Goal: Find specific page/section: Find specific page/section

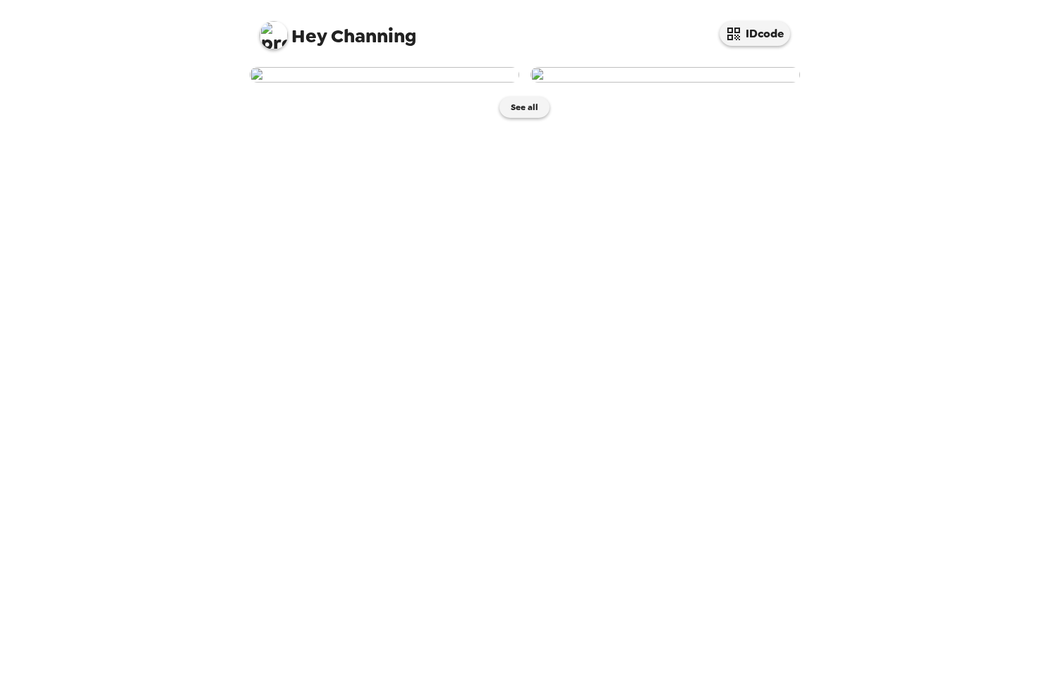
click at [451, 83] on img at bounding box center [384, 75] width 269 height 16
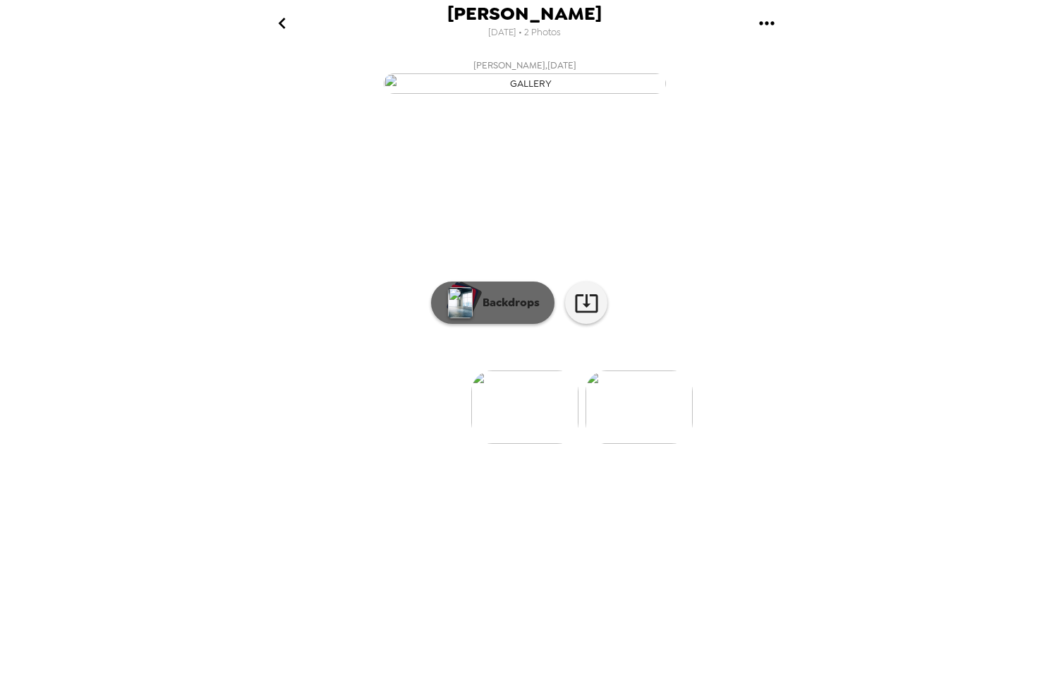
click at [493, 324] on button "Backdrops" at bounding box center [492, 302] width 123 height 42
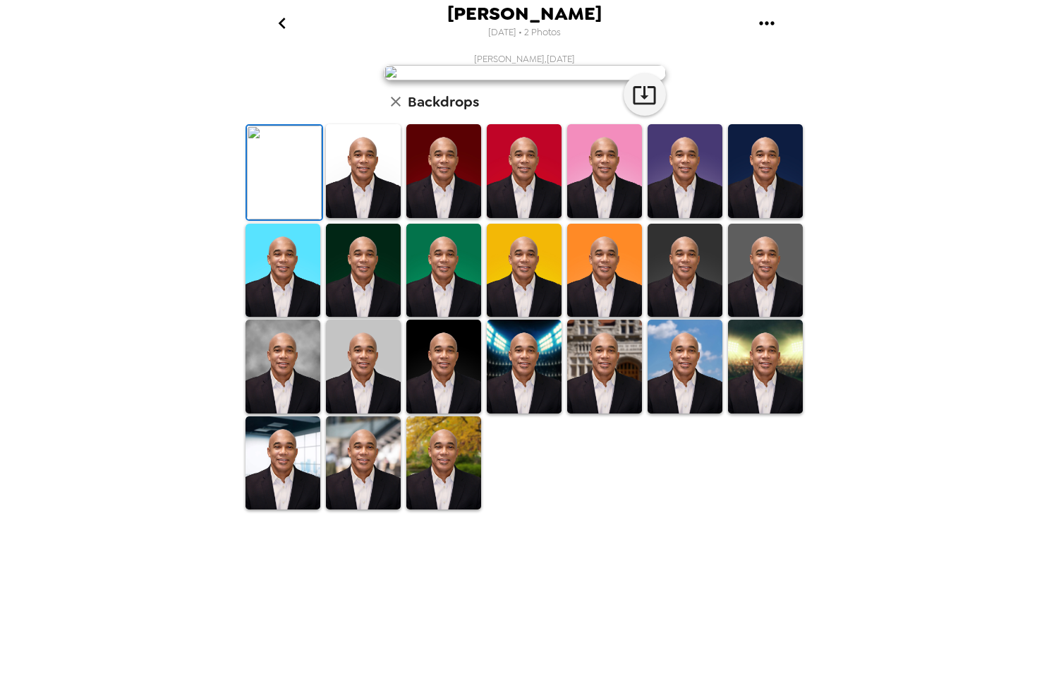
click at [353, 510] on img at bounding box center [363, 463] width 75 height 94
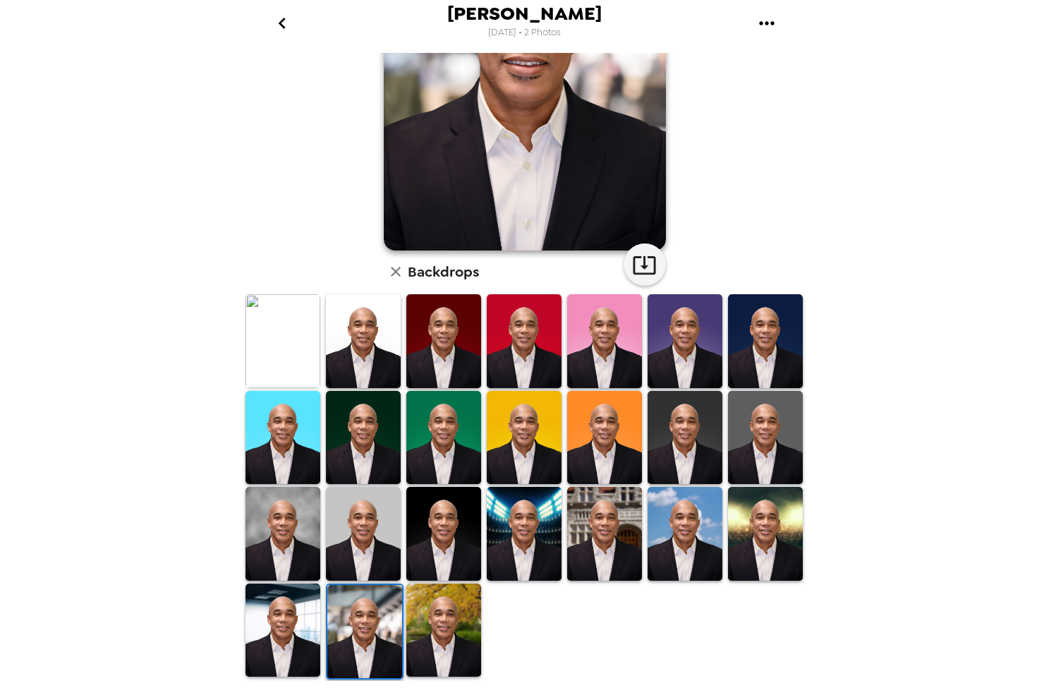
click at [368, 627] on img at bounding box center [364, 632] width 75 height 94
click at [423, 632] on img at bounding box center [443, 630] width 75 height 94
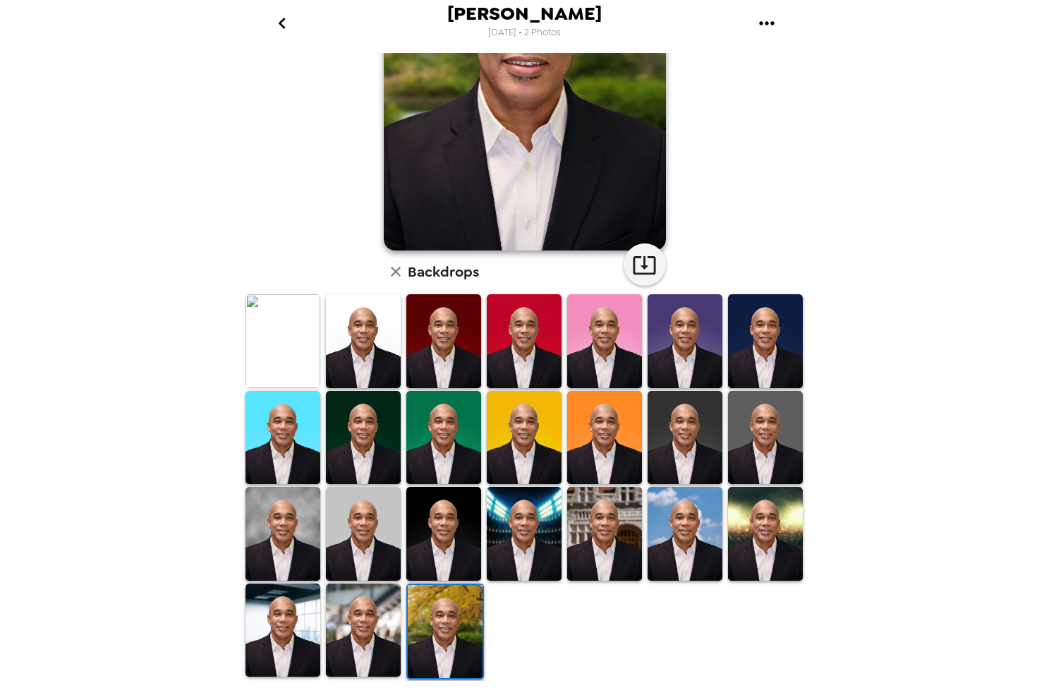
click at [312, 553] on img at bounding box center [283, 534] width 75 height 94
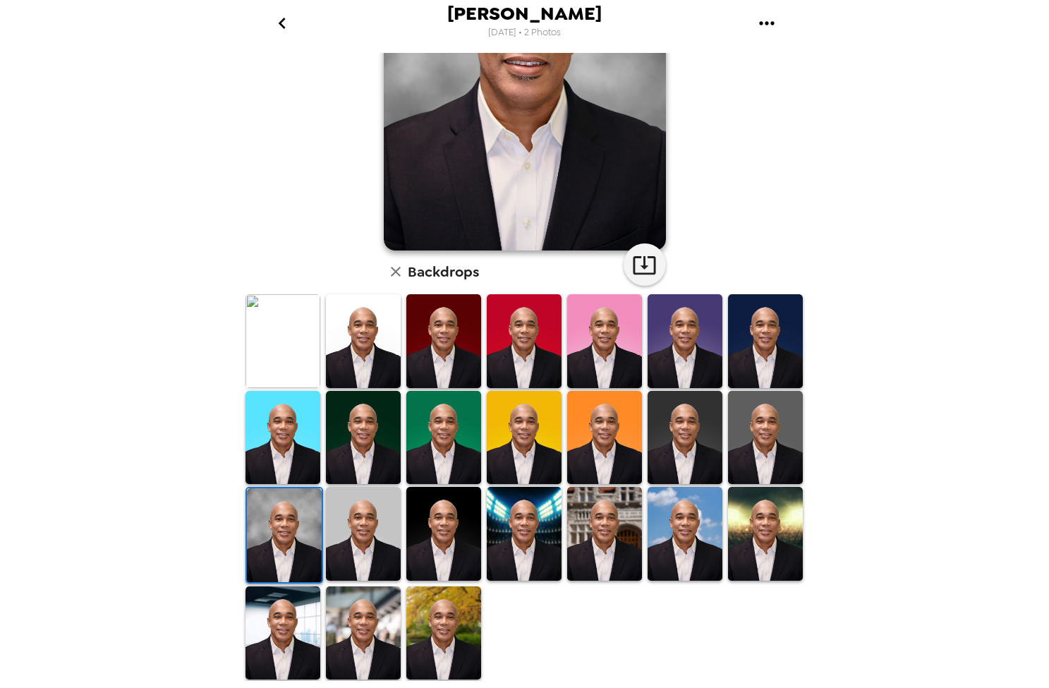
scroll to position [167, 0]
click at [506, 543] on img at bounding box center [524, 534] width 75 height 94
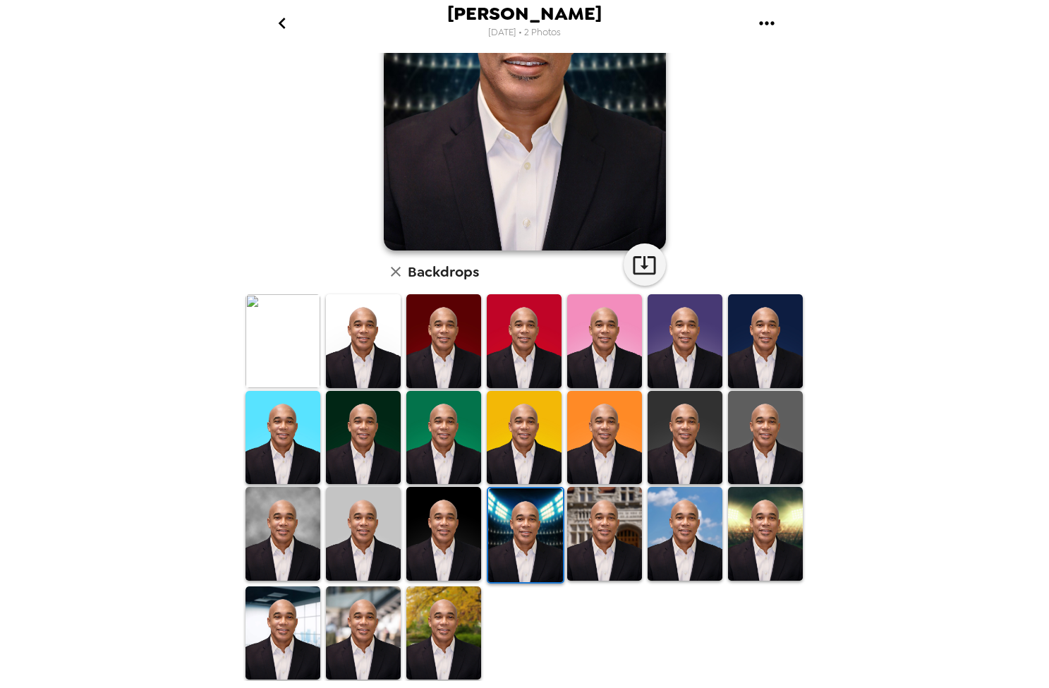
click at [614, 510] on img at bounding box center [604, 534] width 75 height 94
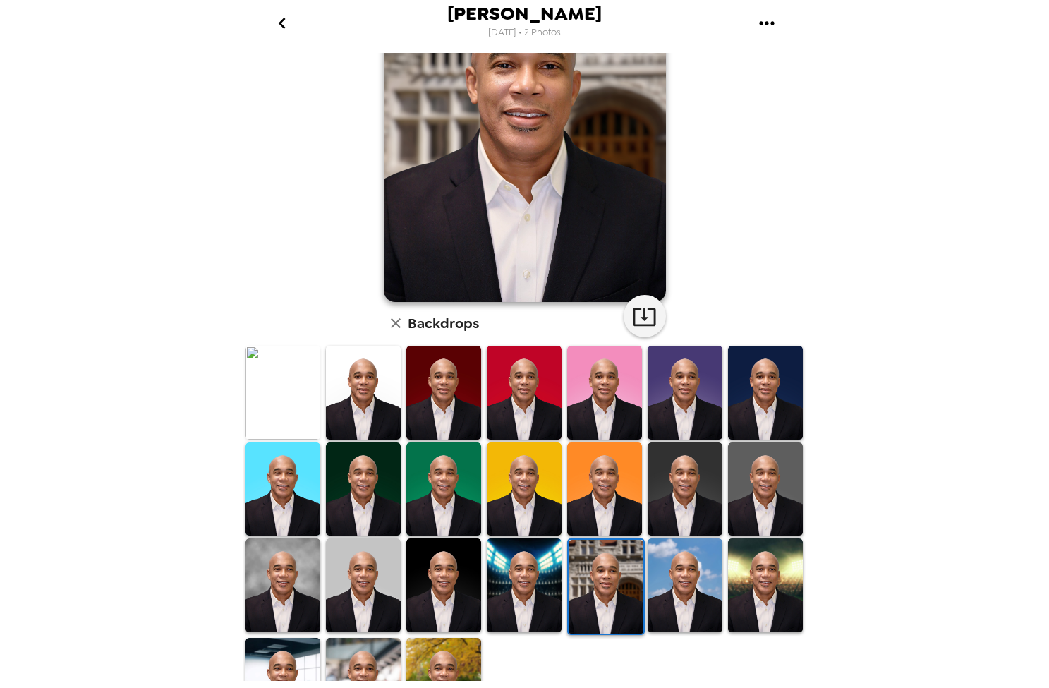
scroll to position [131, 0]
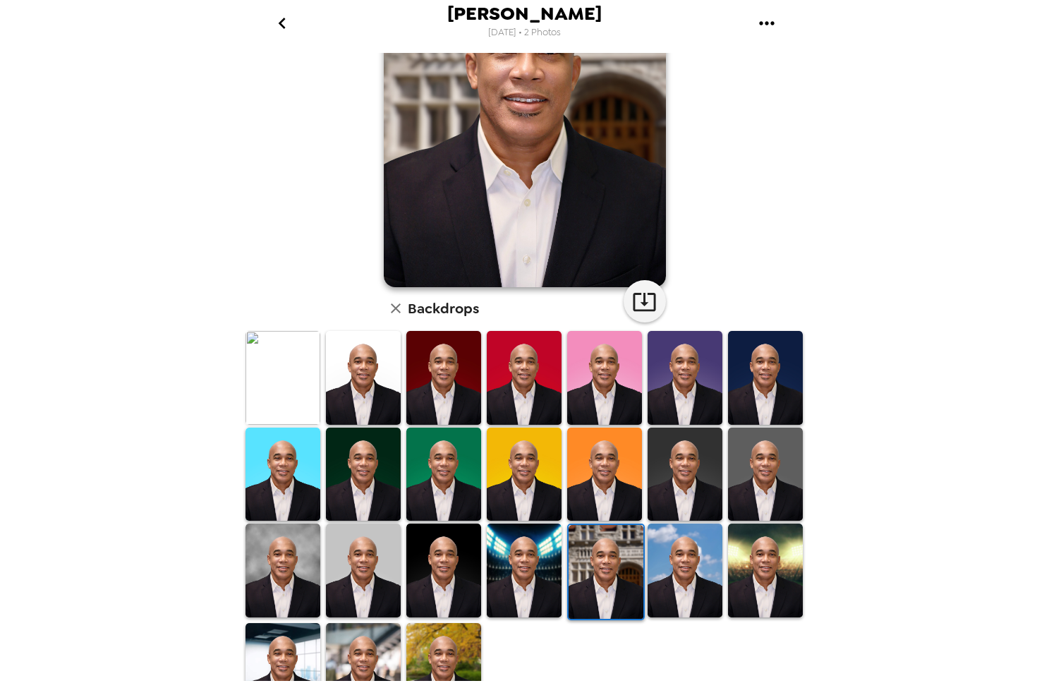
click at [716, 568] on img at bounding box center [685, 570] width 75 height 94
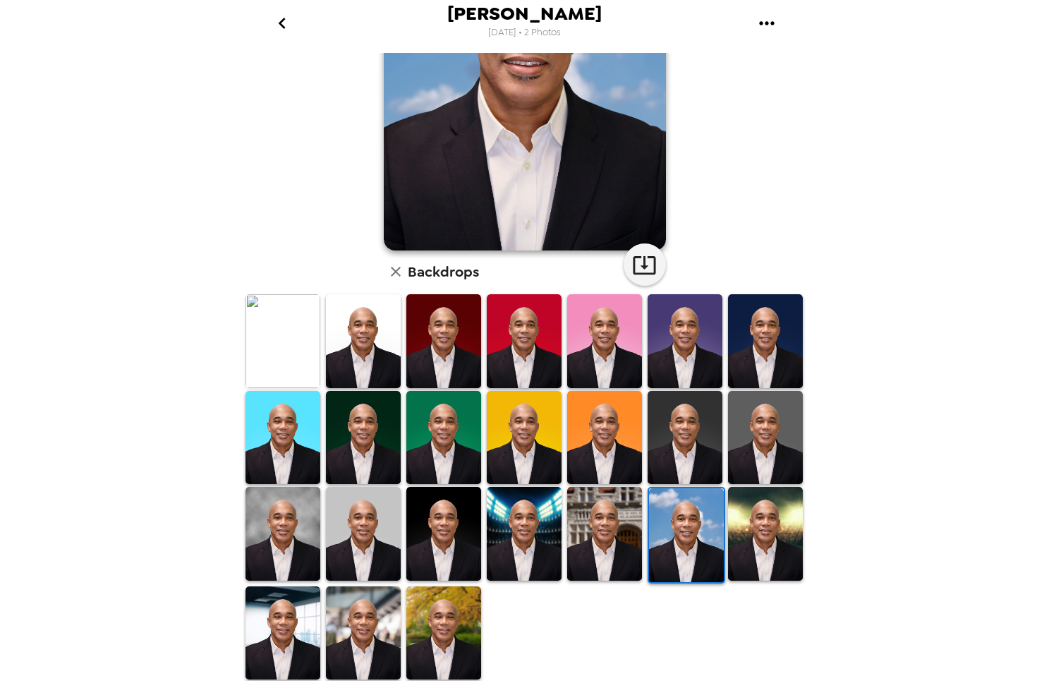
click at [777, 531] on img at bounding box center [765, 534] width 75 height 94
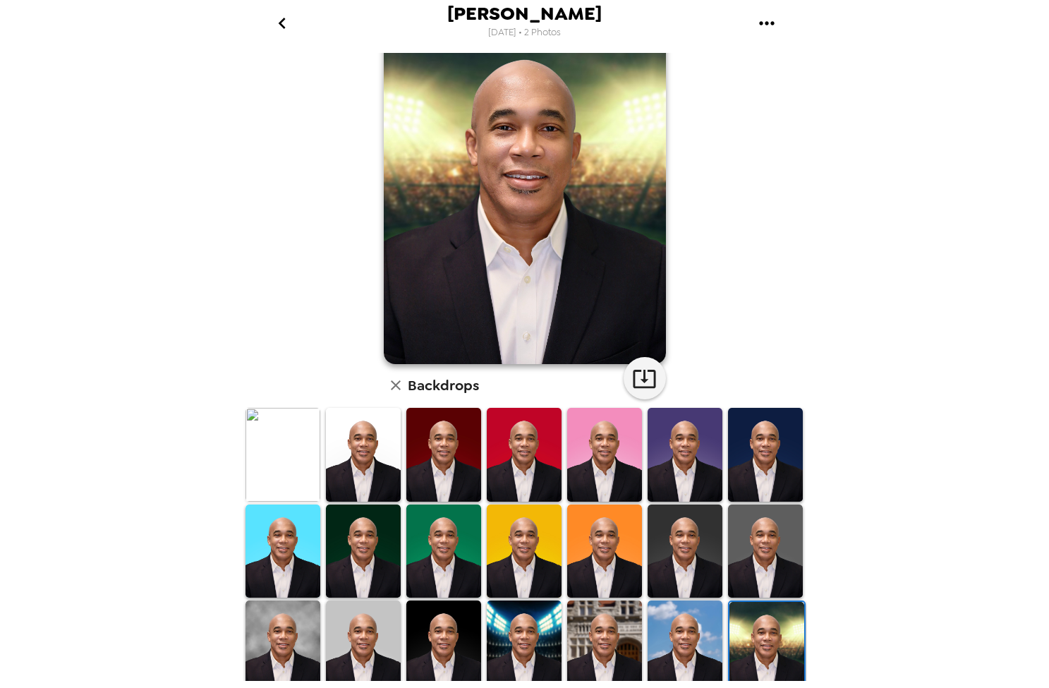
scroll to position [0, 0]
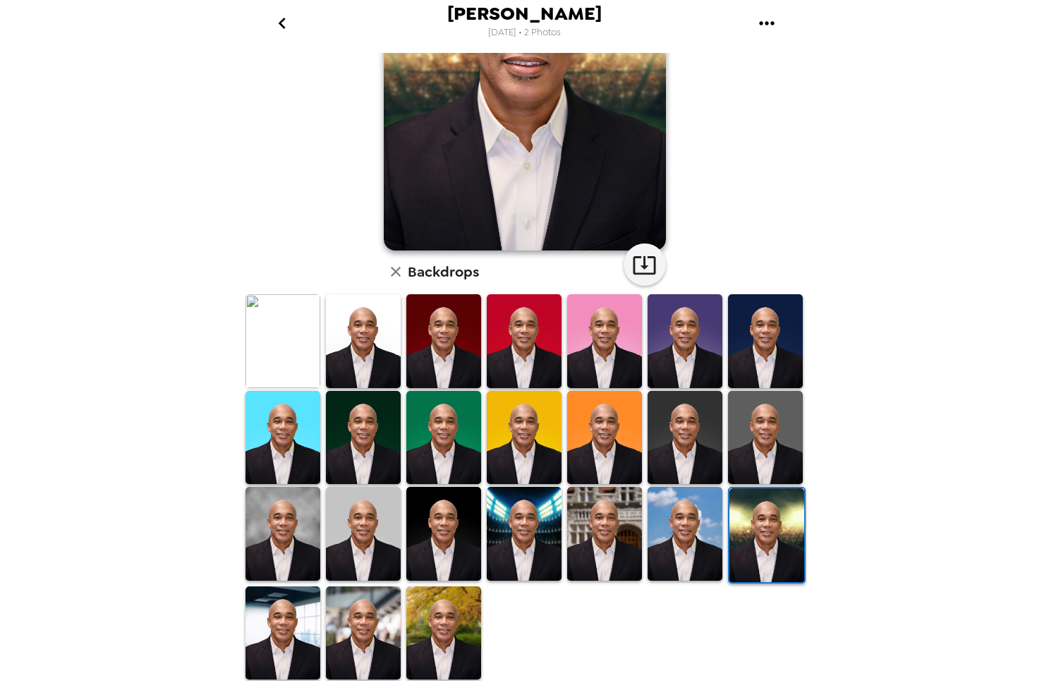
click at [279, 624] on img at bounding box center [283, 633] width 75 height 94
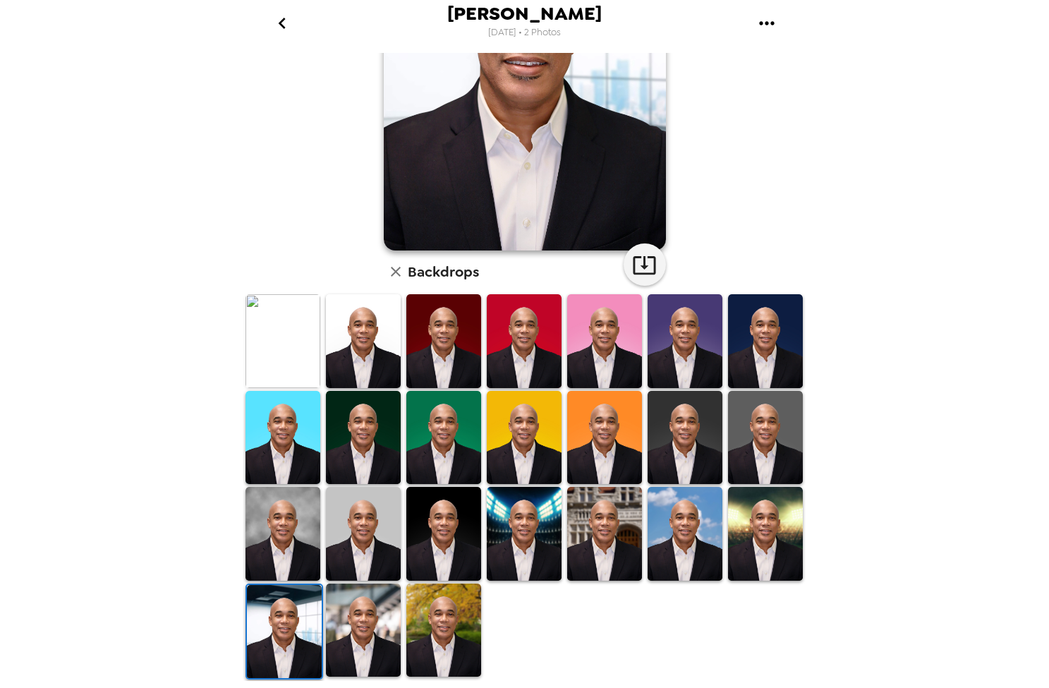
click at [385, 606] on img at bounding box center [363, 630] width 75 height 94
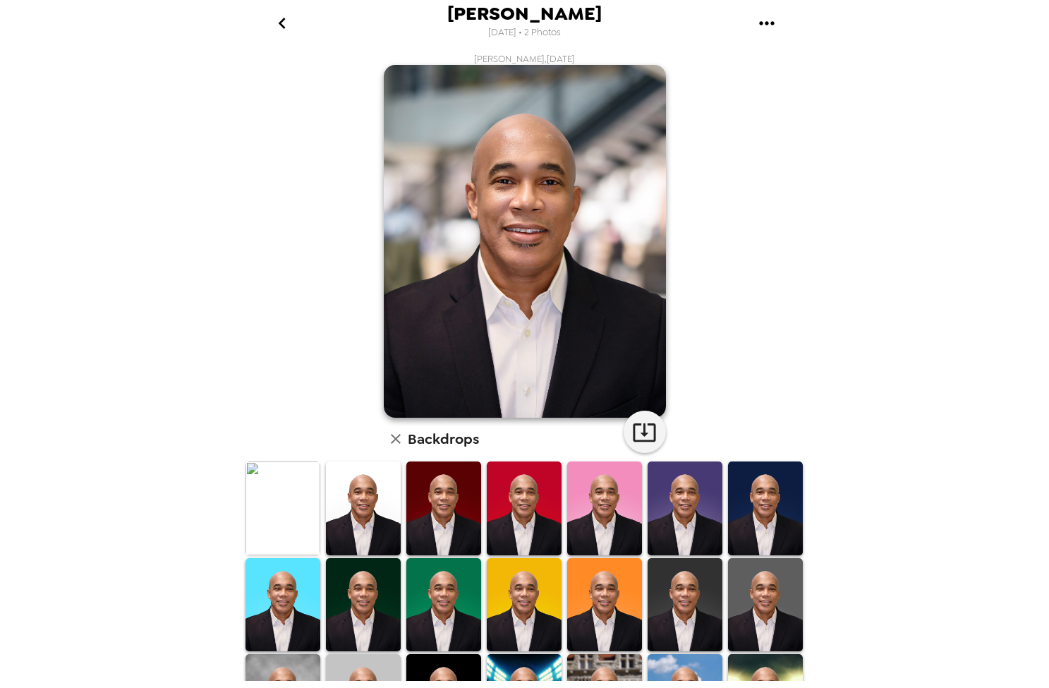
click at [307, 516] on img at bounding box center [283, 508] width 75 height 94
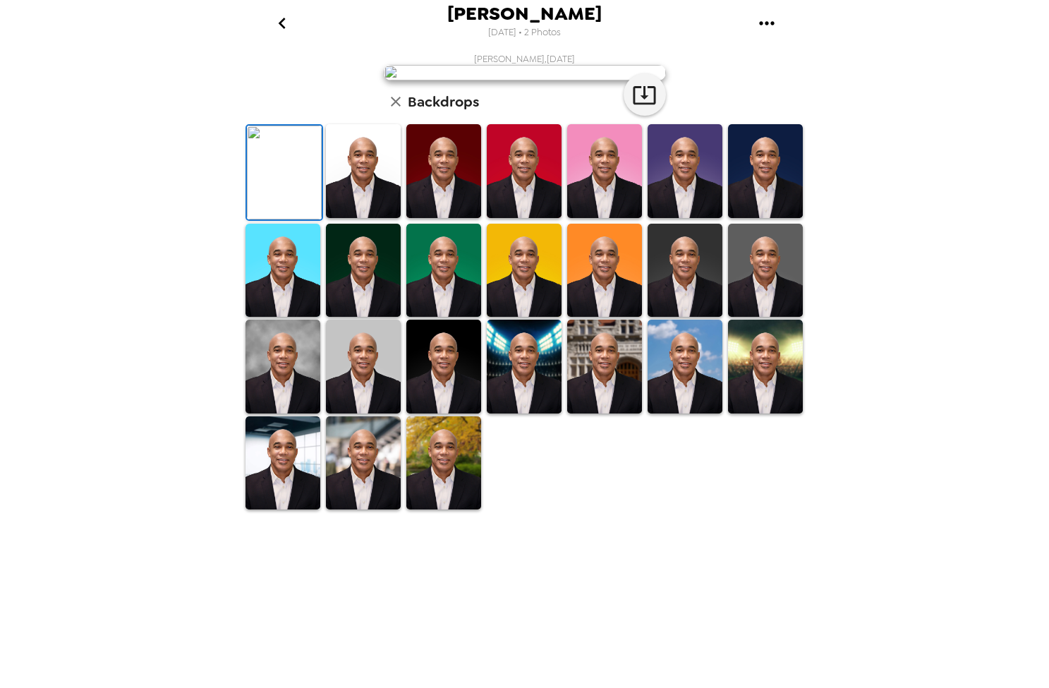
click at [345, 510] on img at bounding box center [363, 463] width 75 height 94
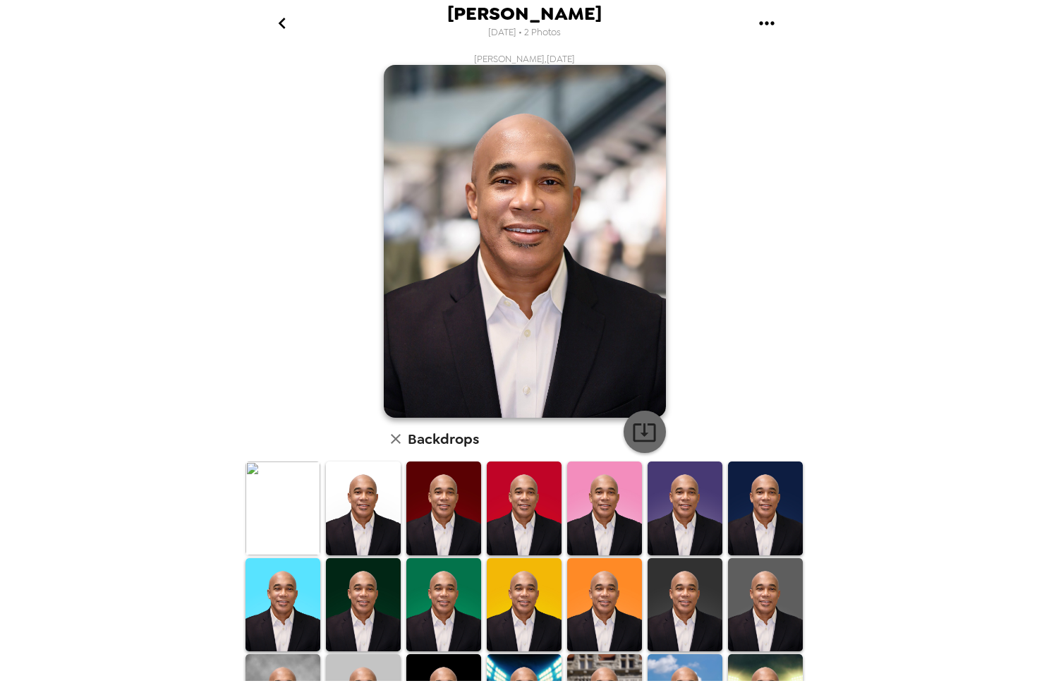
click at [643, 420] on icon "button" at bounding box center [644, 432] width 25 height 25
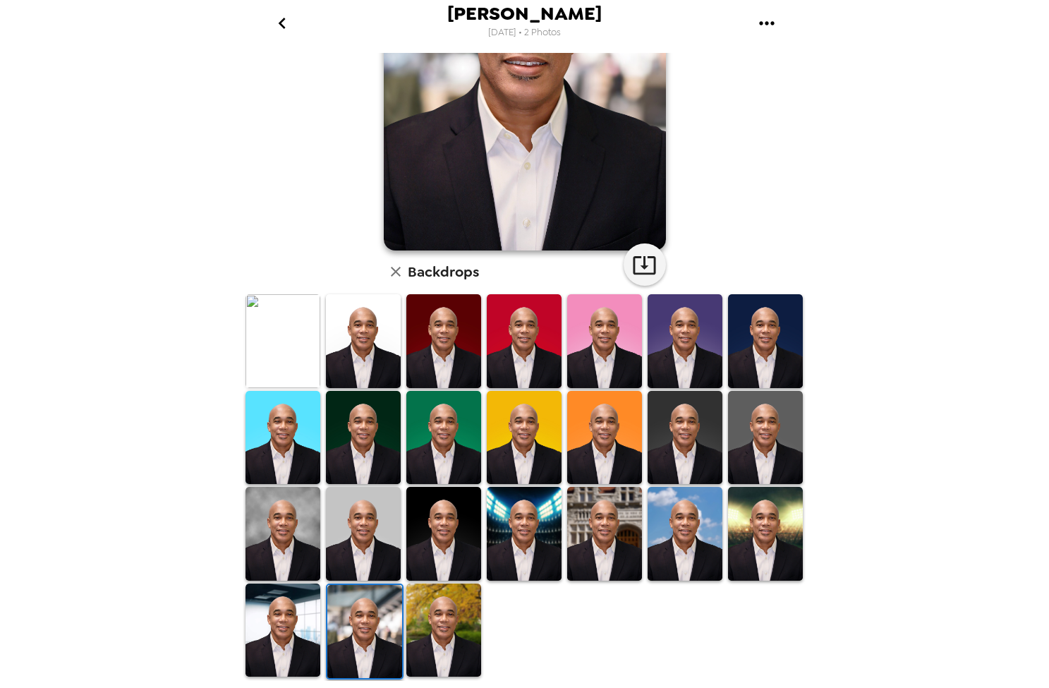
scroll to position [167, 0]
click at [294, 606] on img at bounding box center [283, 630] width 75 height 94
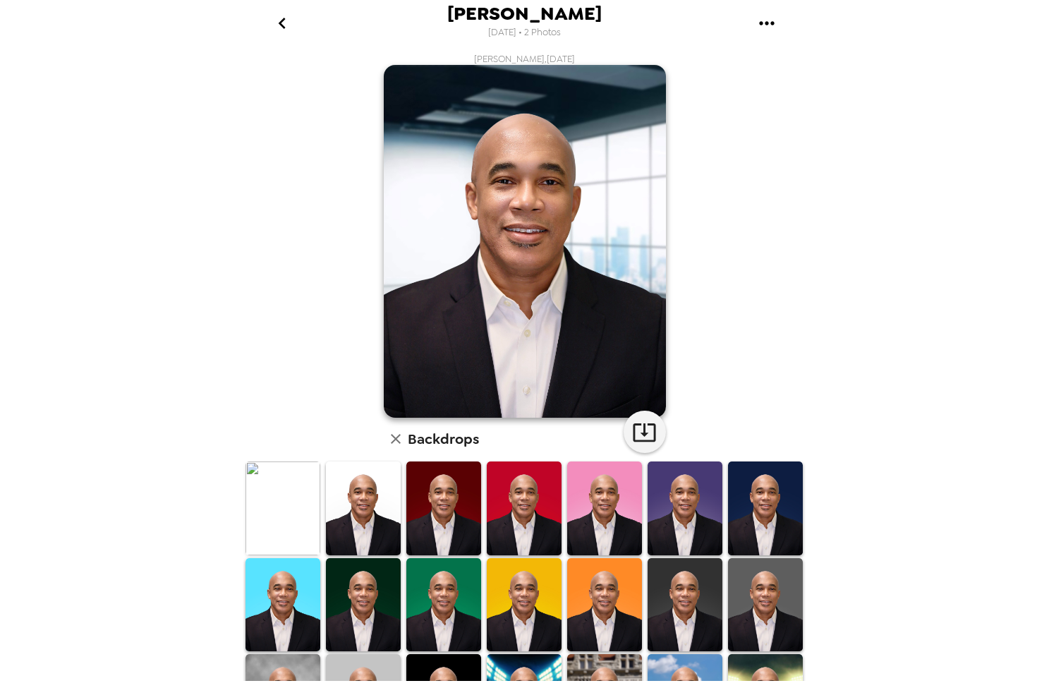
scroll to position [0, 0]
click at [646, 430] on icon "button" at bounding box center [644, 432] width 25 height 25
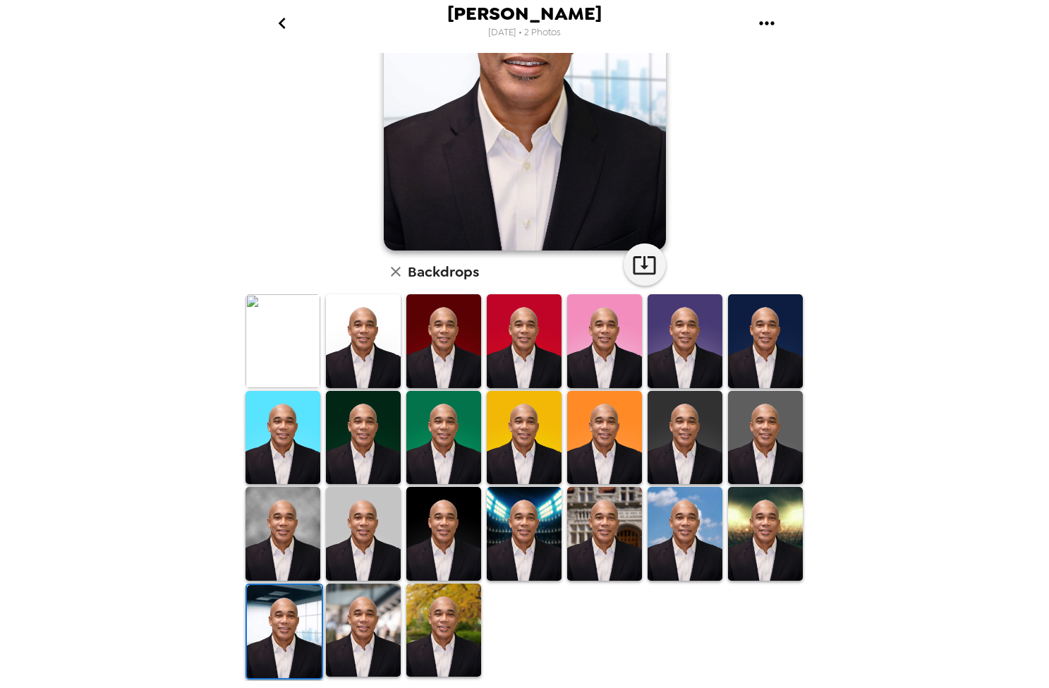
scroll to position [167, 0]
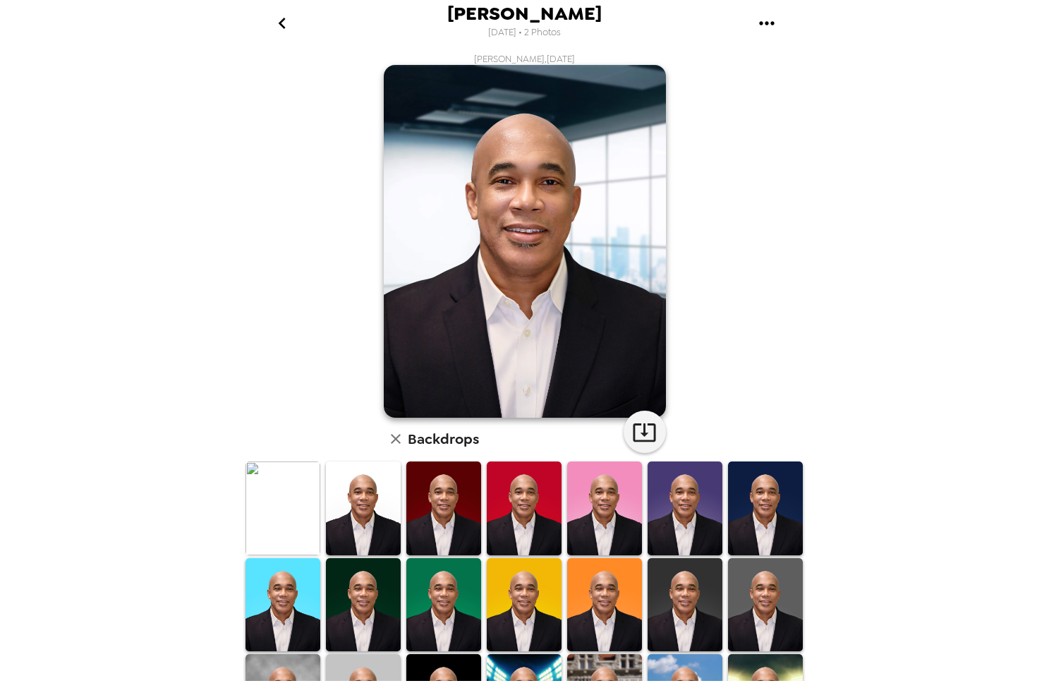
scroll to position [167, 0]
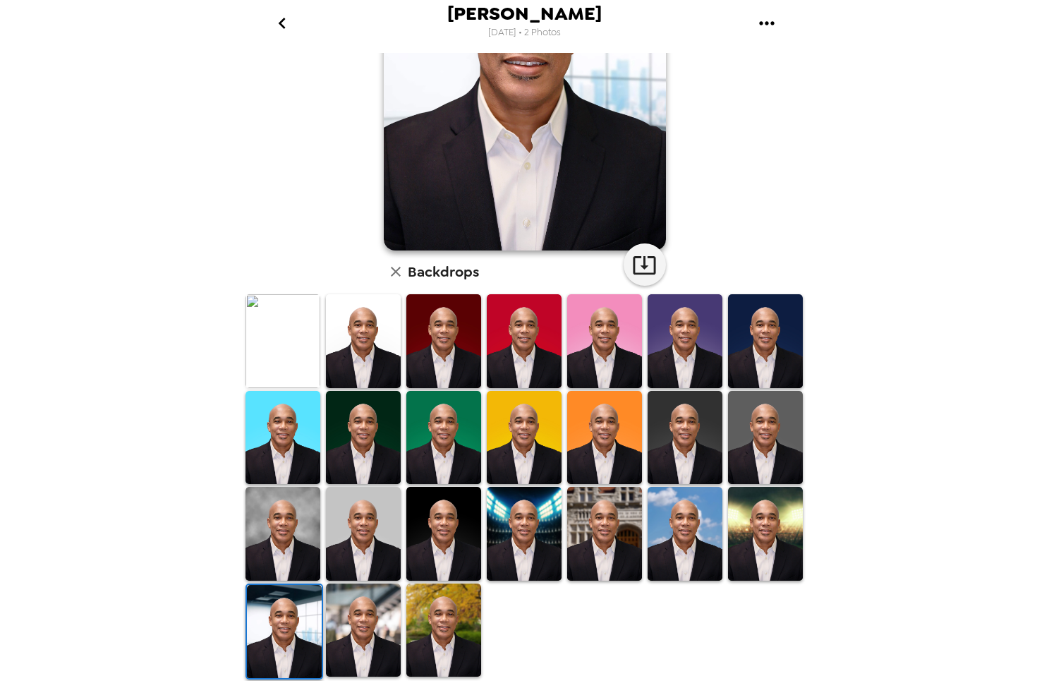
click at [744, 422] on img at bounding box center [765, 438] width 75 height 94
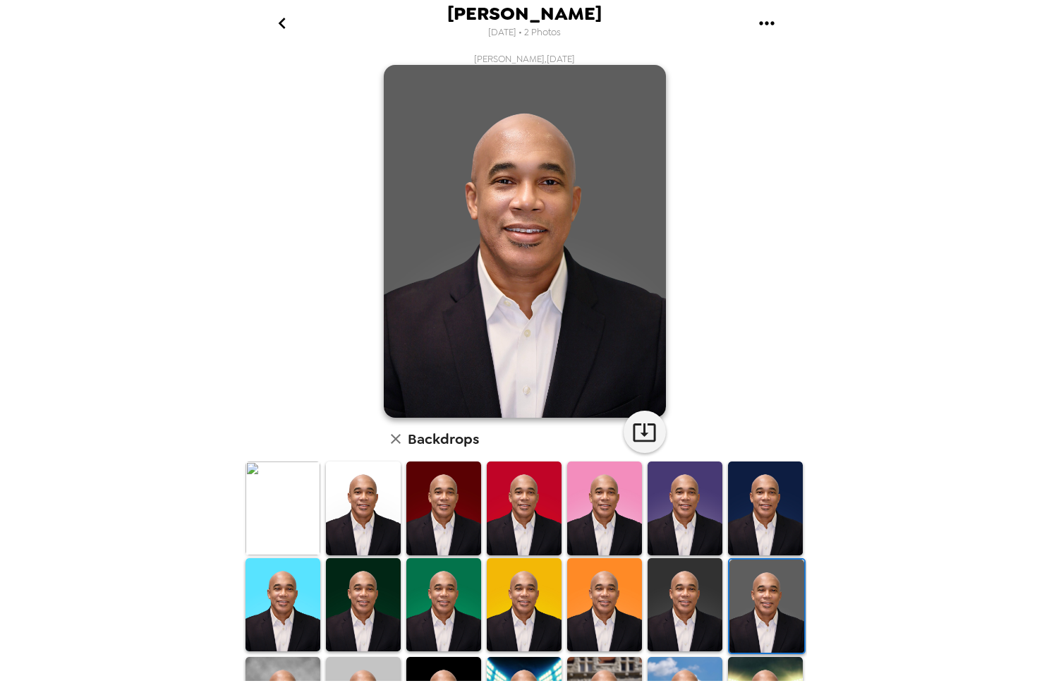
scroll to position [0, 0]
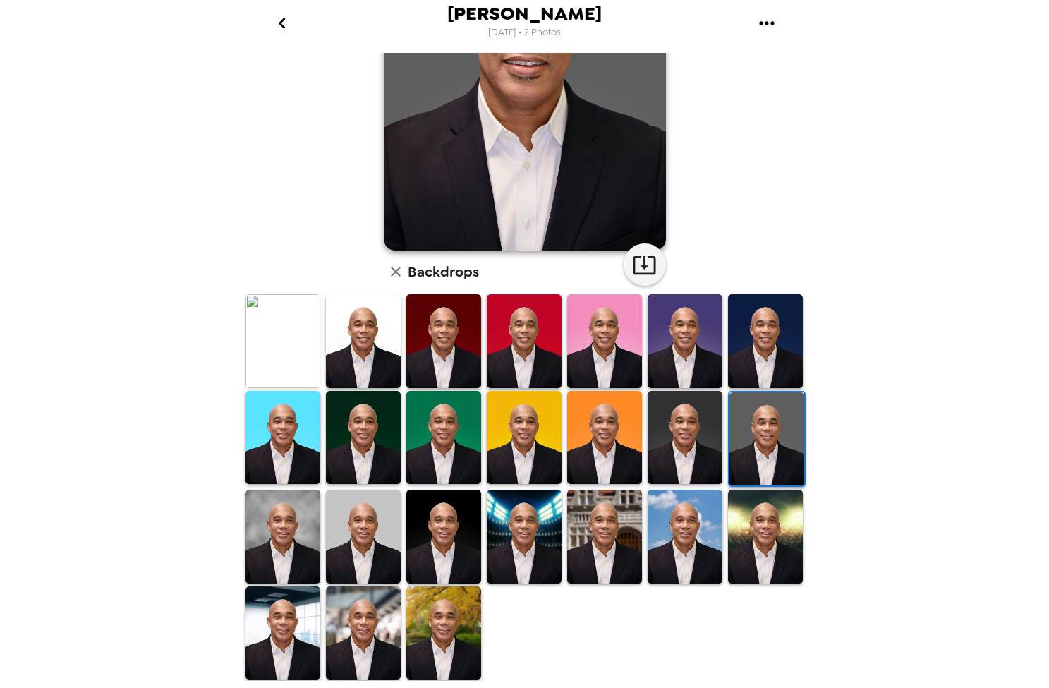
click at [306, 526] on img at bounding box center [283, 537] width 75 height 94
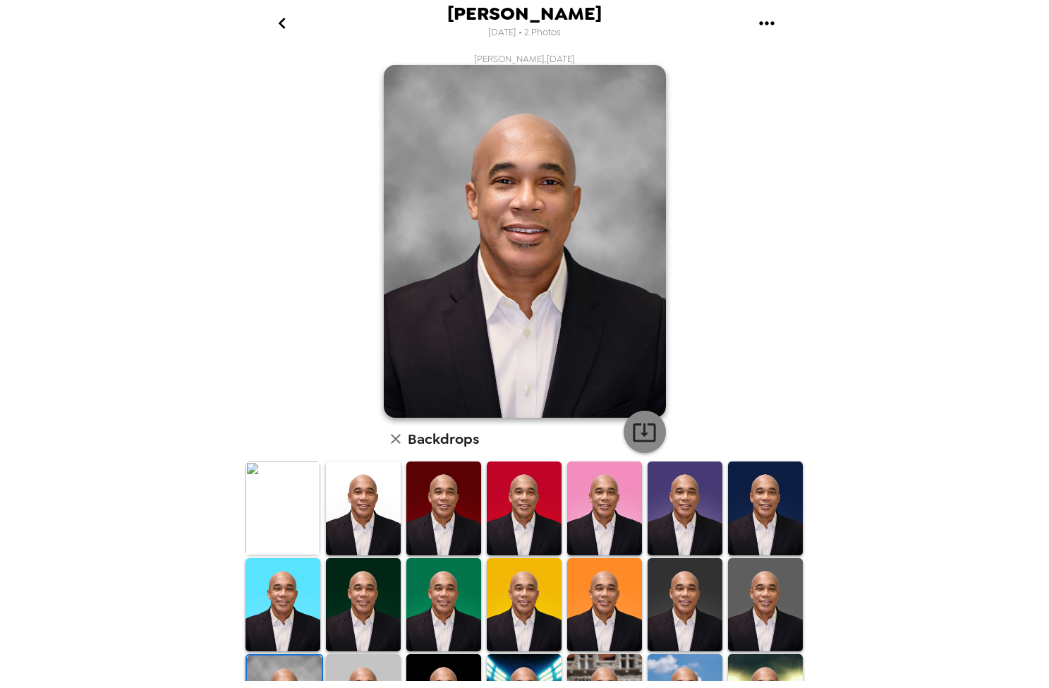
click at [637, 432] on icon "button" at bounding box center [644, 432] width 25 height 25
click at [286, 478] on img at bounding box center [283, 508] width 75 height 94
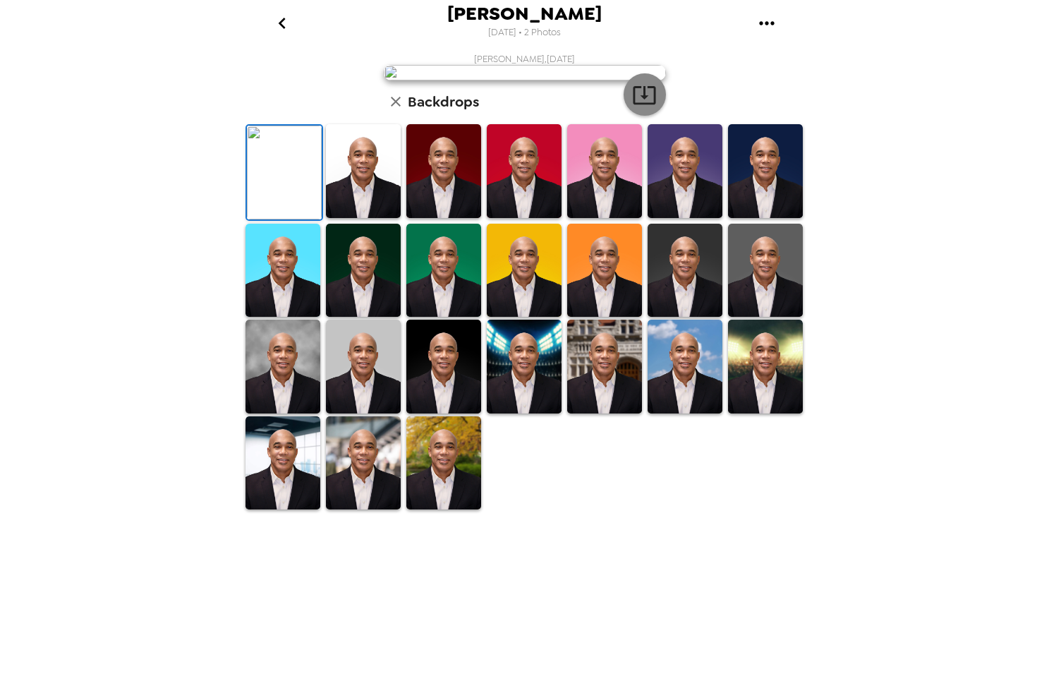
click at [644, 104] on icon "button" at bounding box center [644, 95] width 23 height 18
click at [281, 24] on icon "go back" at bounding box center [282, 23] width 7 height 11
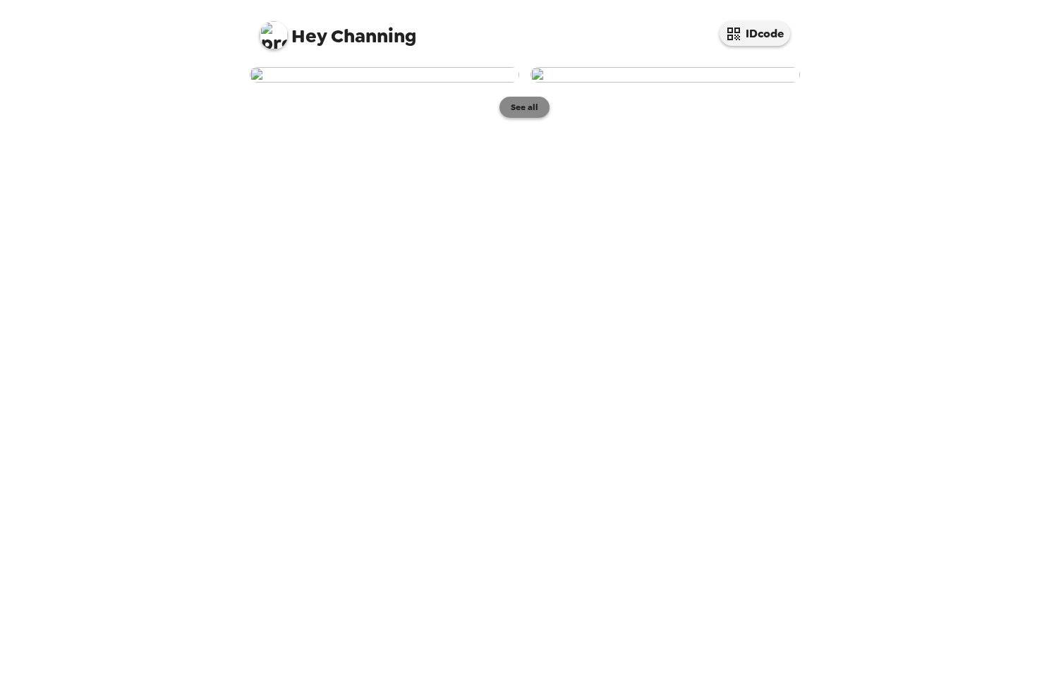
click at [526, 118] on button "See all" at bounding box center [524, 107] width 50 height 21
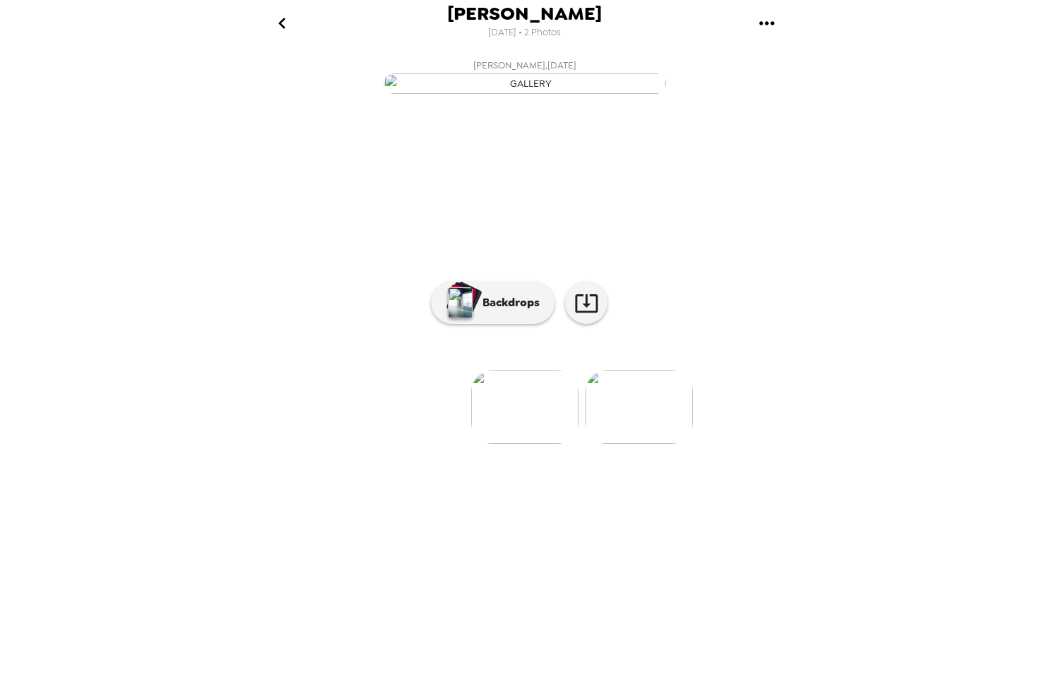
click at [626, 444] on img at bounding box center [639, 406] width 107 height 73
click at [495, 311] on p "Backdrops" at bounding box center [508, 302] width 64 height 17
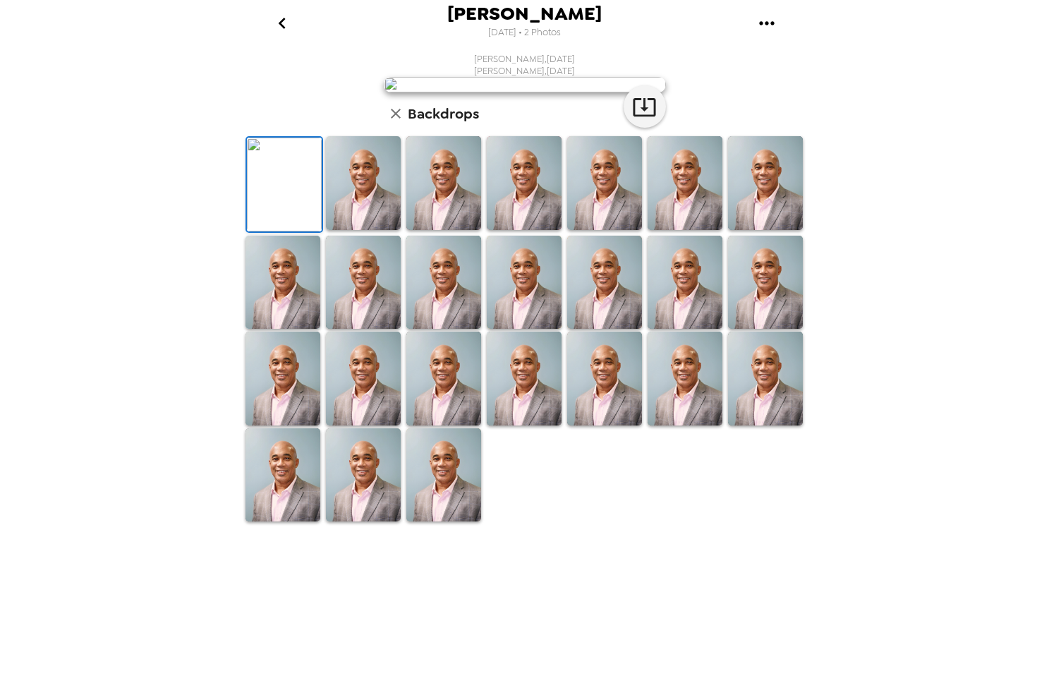
scroll to position [180, 0]
click at [457, 230] on img at bounding box center [443, 183] width 75 height 94
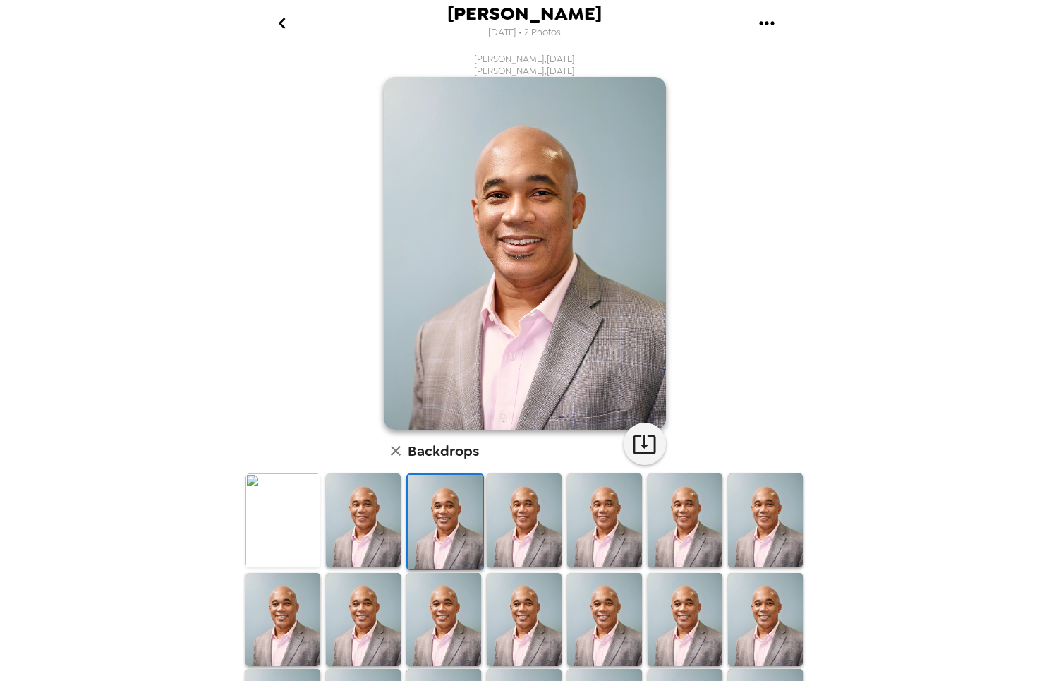
scroll to position [0, 0]
click at [684, 604] on img at bounding box center [685, 620] width 75 height 94
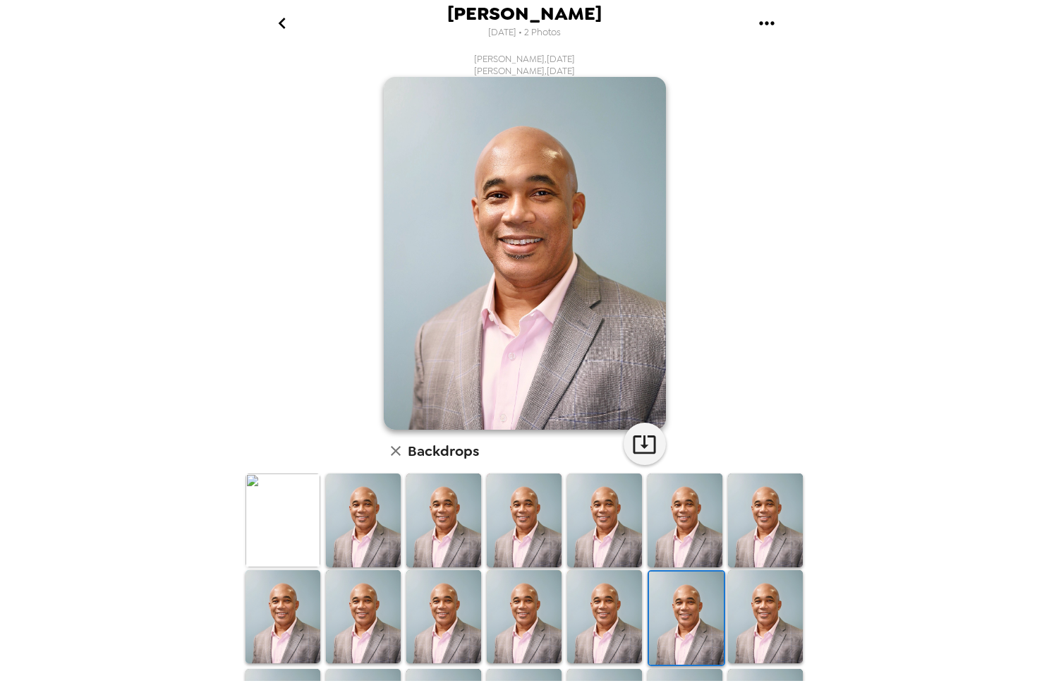
click at [757, 622] on img at bounding box center [765, 617] width 75 height 94
click at [433, 636] on img at bounding box center [443, 617] width 75 height 94
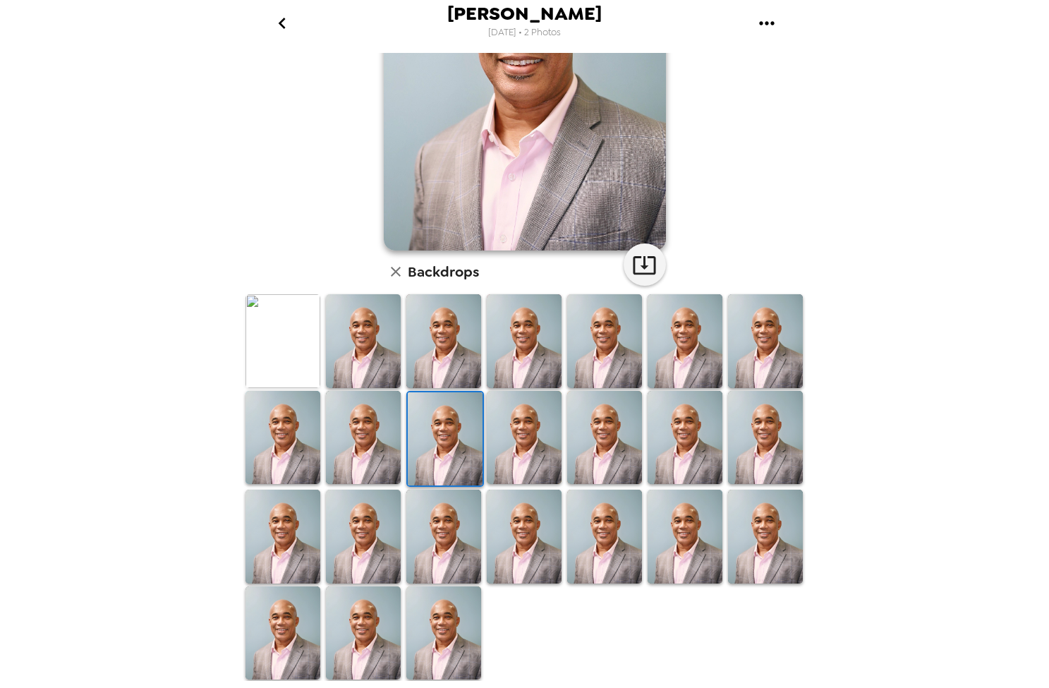
click at [327, 647] on img at bounding box center [363, 633] width 75 height 94
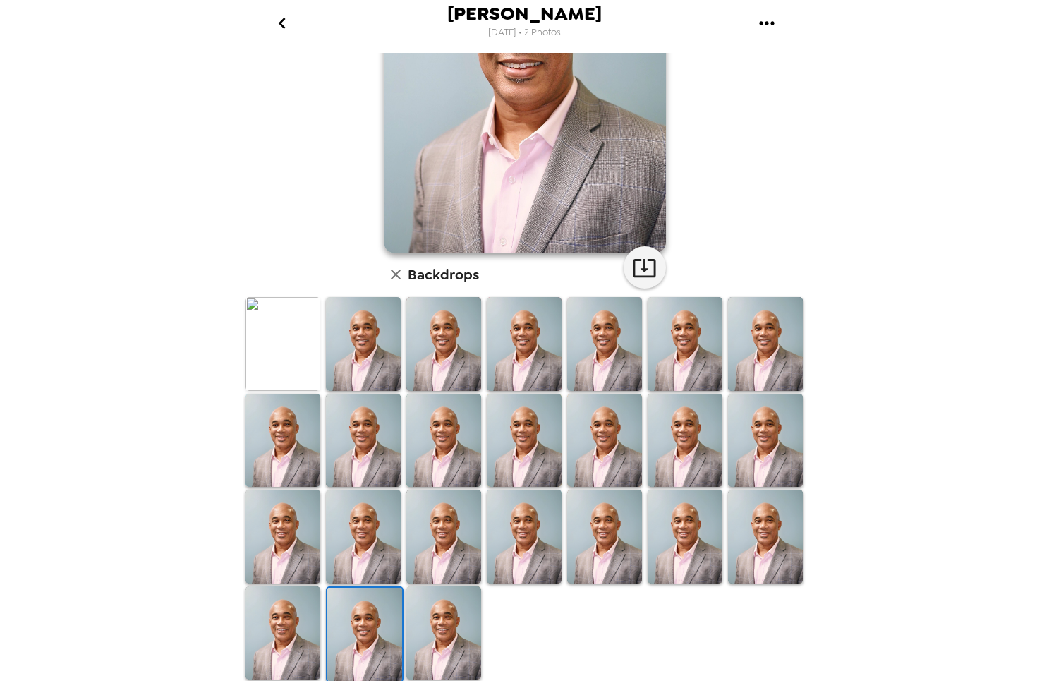
click at [368, 638] on img at bounding box center [364, 635] width 75 height 94
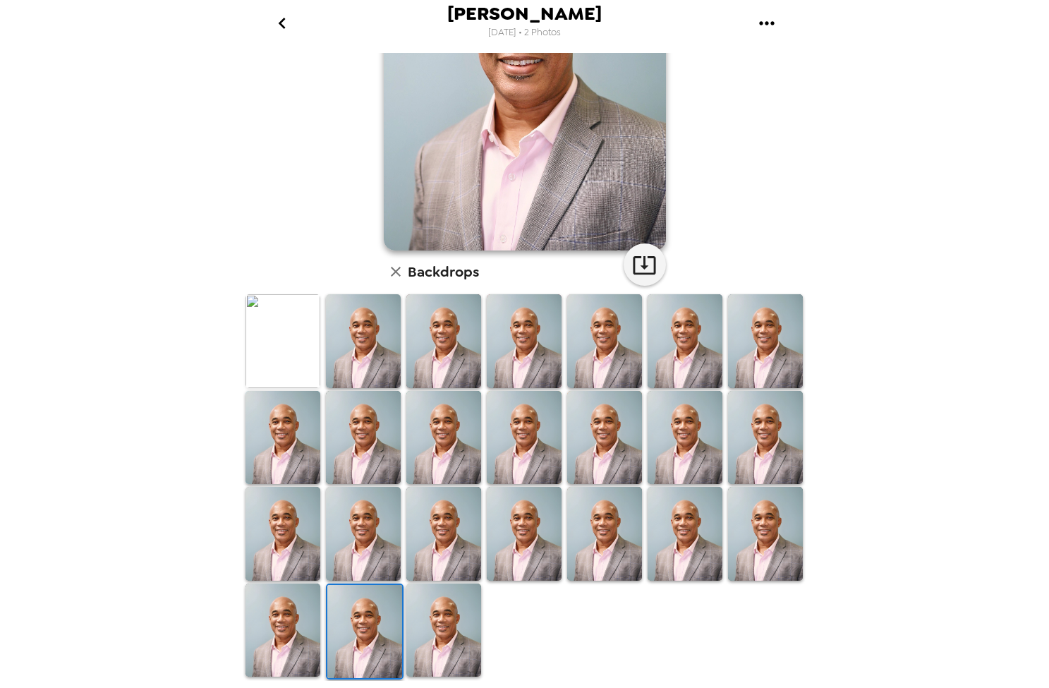
click at [440, 645] on img at bounding box center [443, 630] width 75 height 94
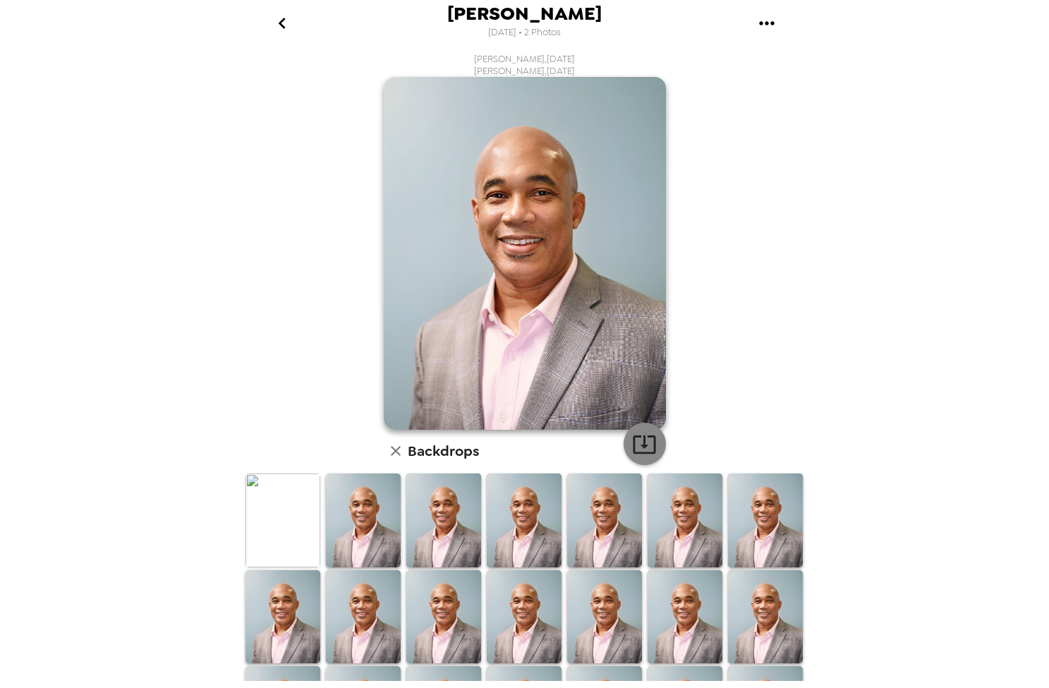
click at [643, 442] on icon "button" at bounding box center [644, 444] width 25 height 25
click at [768, 28] on icon "gallery menu" at bounding box center [767, 23] width 23 height 23
click at [718, 32] on div at bounding box center [524, 344] width 1049 height 688
click at [777, 19] on icon "gallery menu" at bounding box center [767, 23] width 23 height 23
click at [696, 35] on div at bounding box center [524, 344] width 1049 height 688
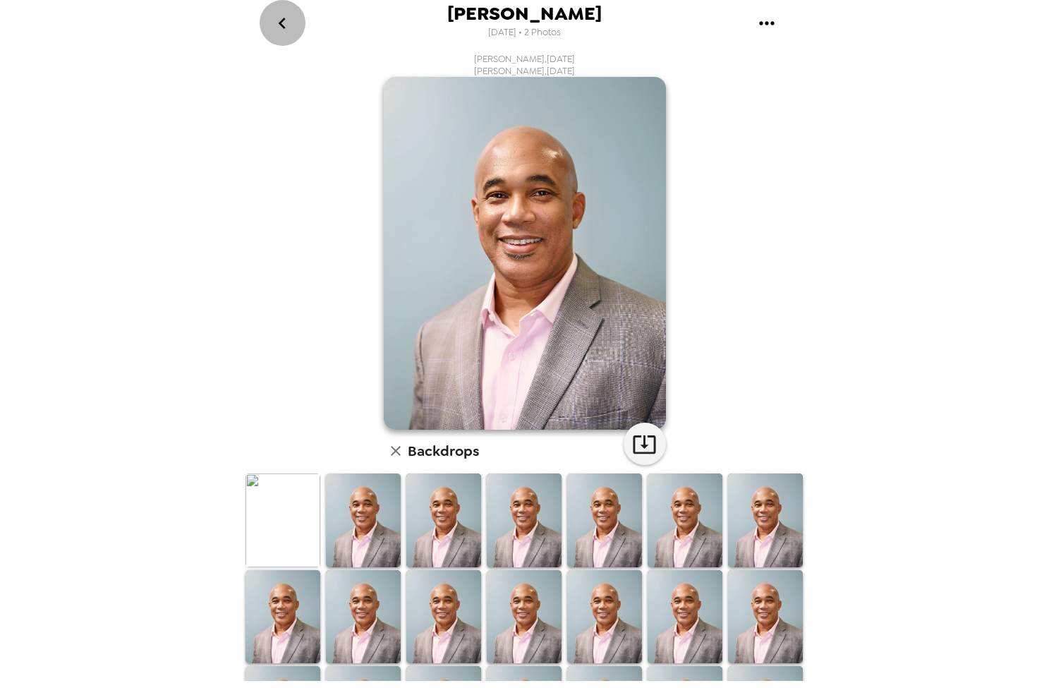
click at [280, 27] on icon "go back" at bounding box center [282, 23] width 23 height 23
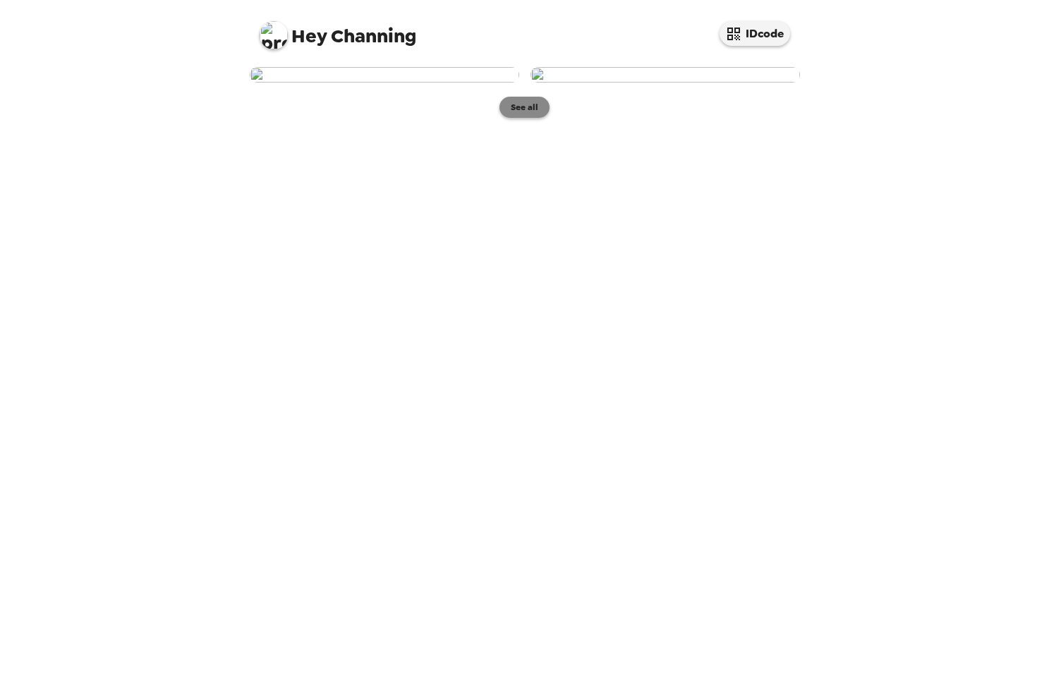
click at [531, 118] on button "See all" at bounding box center [524, 107] width 50 height 21
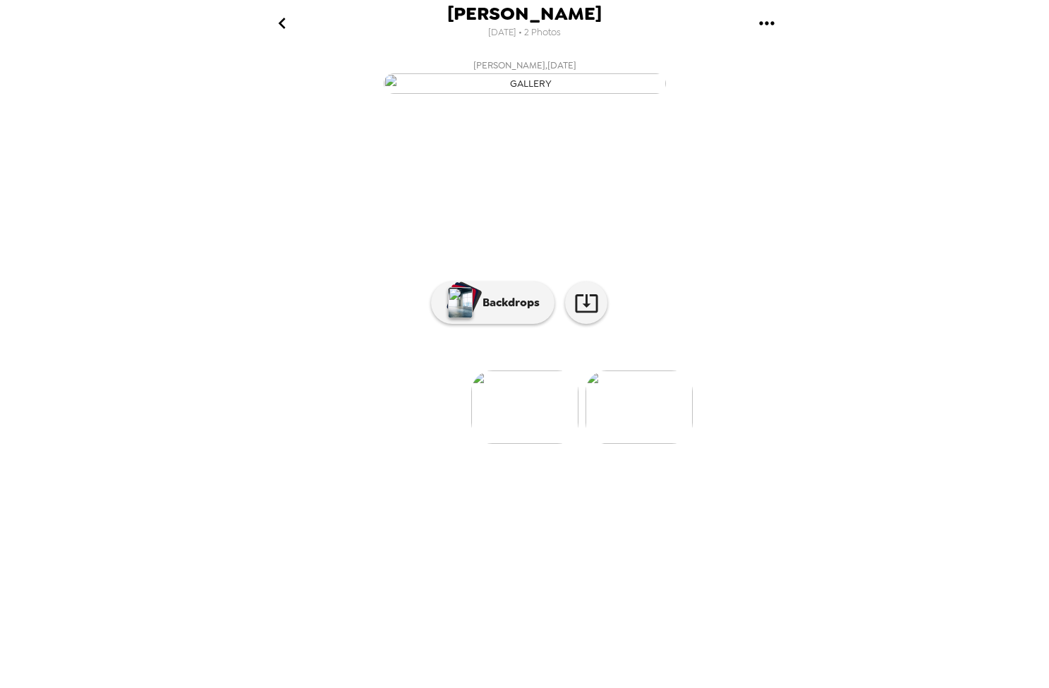
click at [613, 444] on img at bounding box center [639, 406] width 107 height 73
click at [511, 311] on p "Backdrops" at bounding box center [508, 302] width 64 height 17
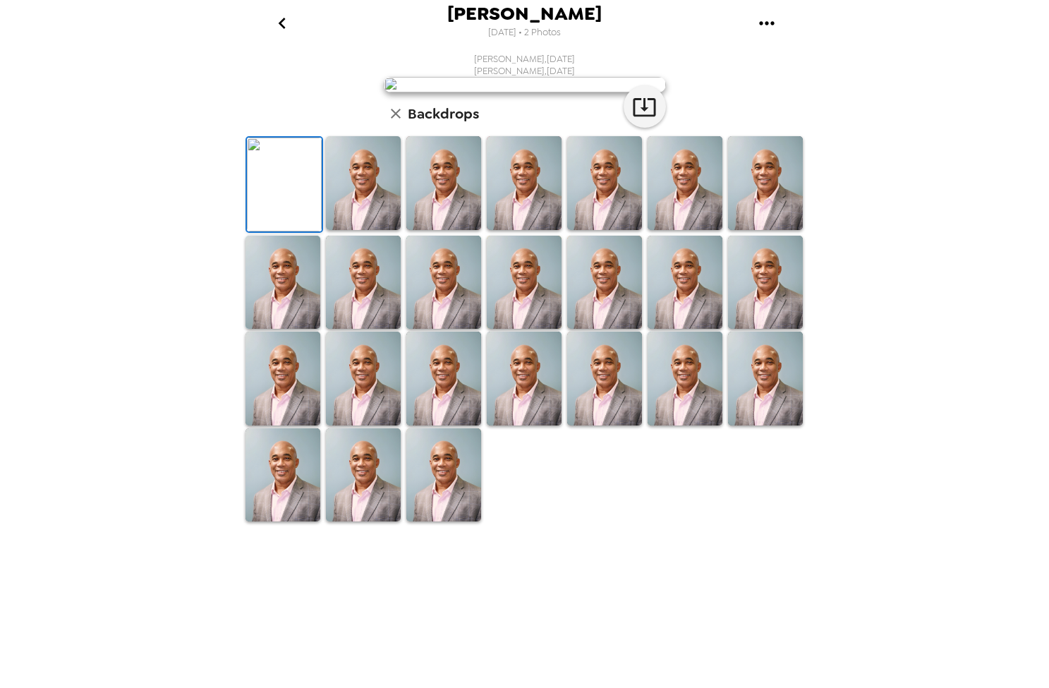
scroll to position [180, 0]
click at [278, 21] on icon "go back" at bounding box center [282, 23] width 23 height 23
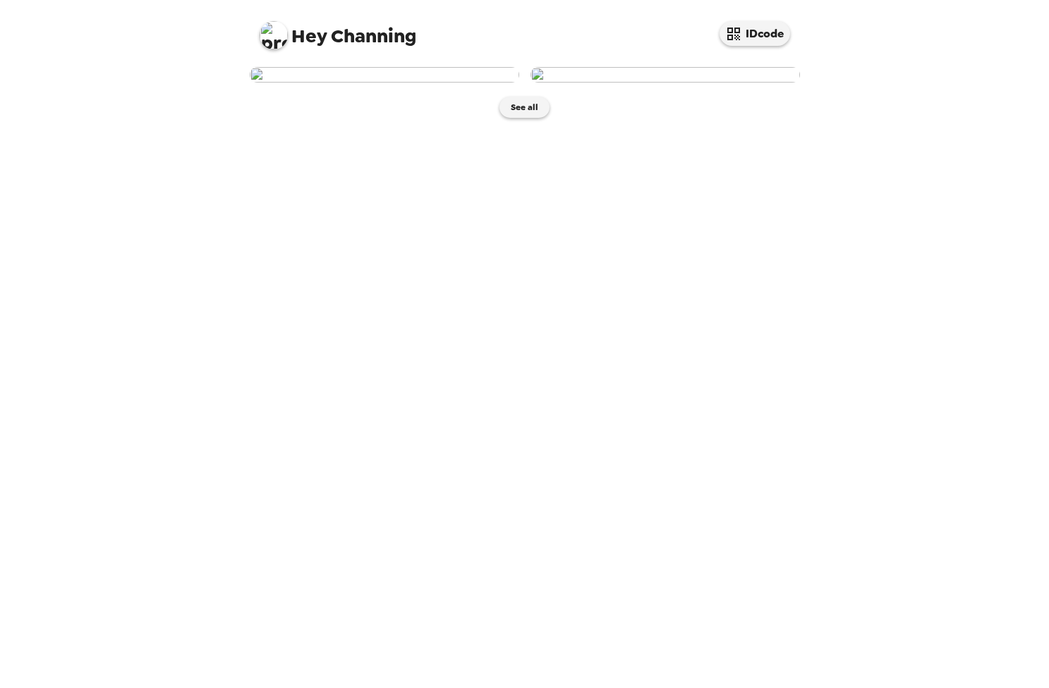
click at [428, 83] on img at bounding box center [384, 75] width 269 height 16
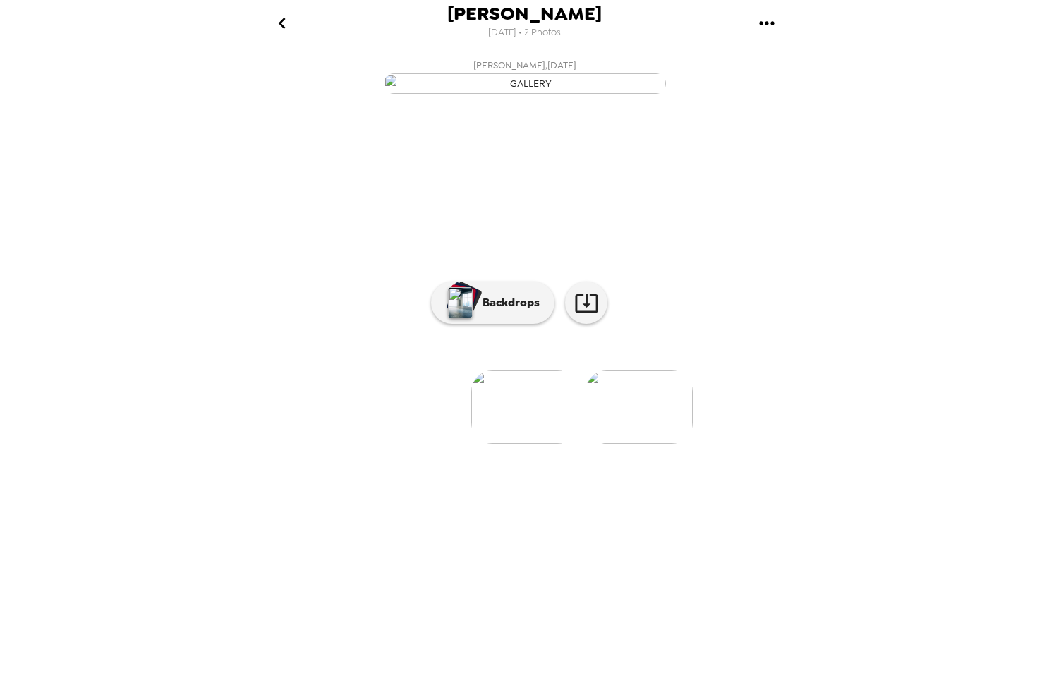
click at [539, 444] on img at bounding box center [524, 406] width 107 height 73
click at [505, 324] on button "Backdrops" at bounding box center [492, 302] width 123 height 42
